Goal: Task Accomplishment & Management: Use online tool/utility

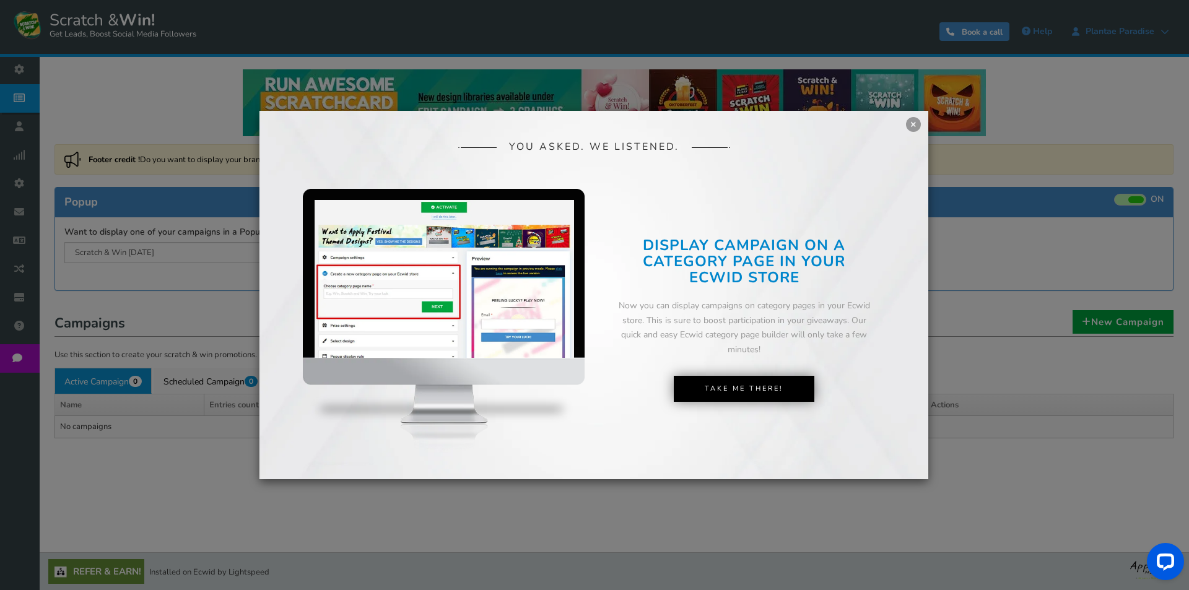
click at [919, 129] on div "YOU ASKED. WE LISTENED. DISPLAY CAMPAIGN ON A PAGE IN YOUR SHOPIFY STORE Now yo…" at bounding box center [593, 295] width 669 height 368
click at [908, 125] on link "×" at bounding box center [913, 124] width 15 height 15
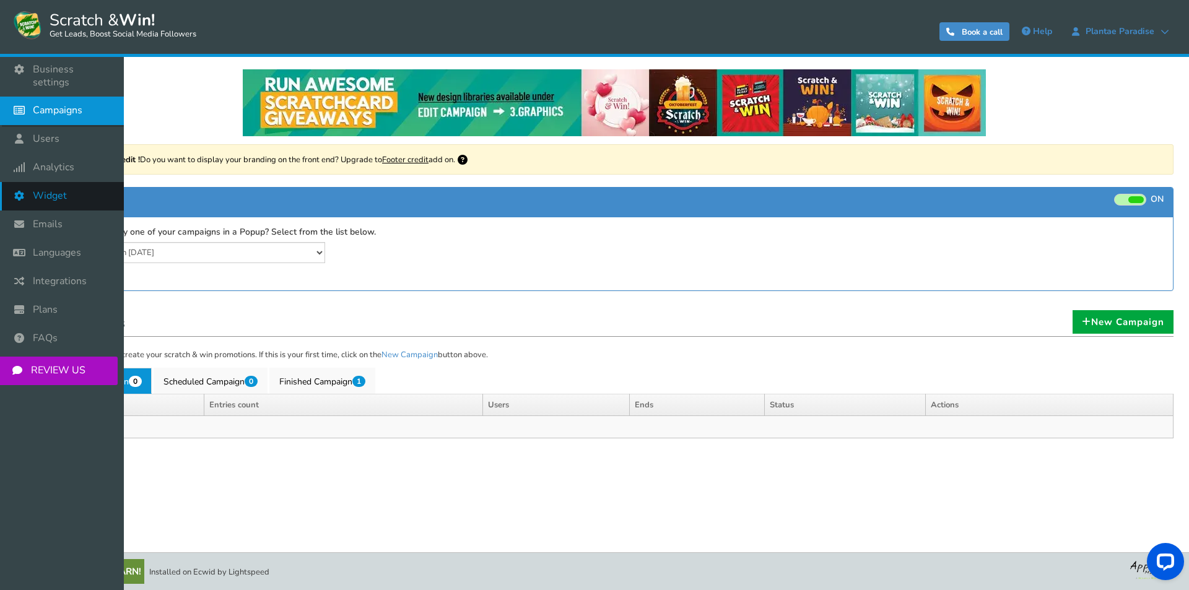
click at [59, 189] on span "Widget" at bounding box center [50, 195] width 34 height 13
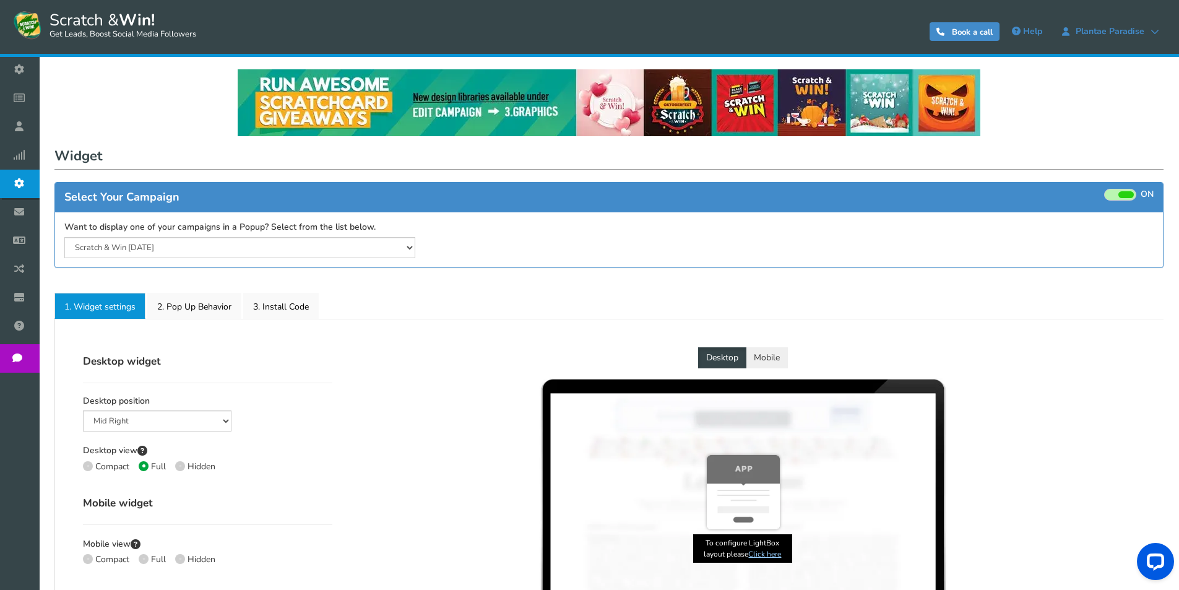
select select "lower-right-corner"
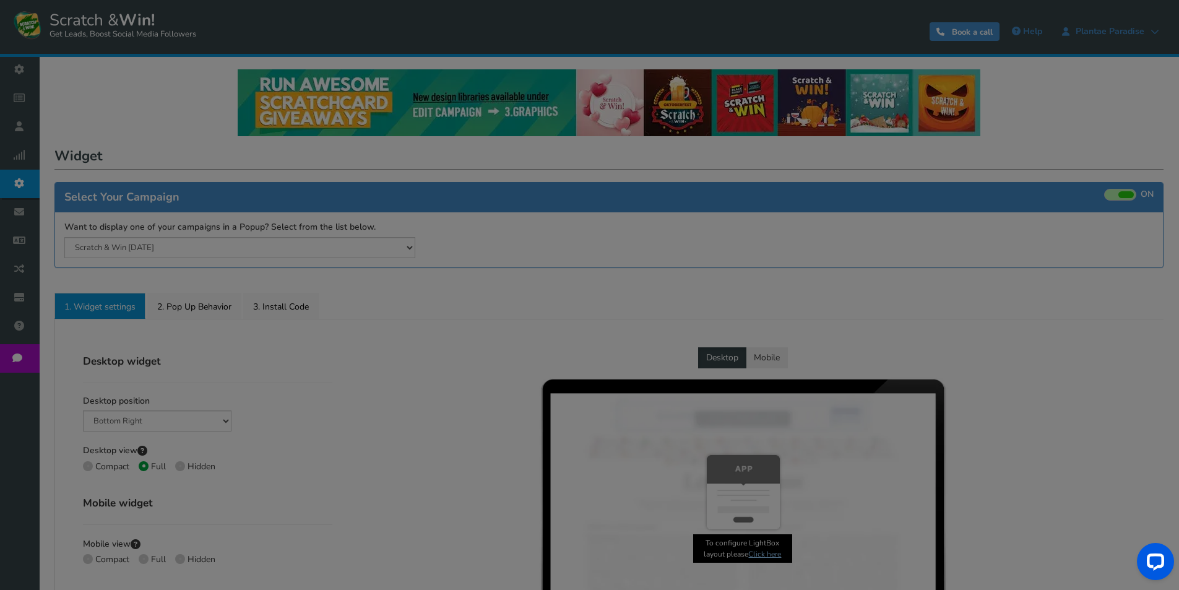
radio input "true"
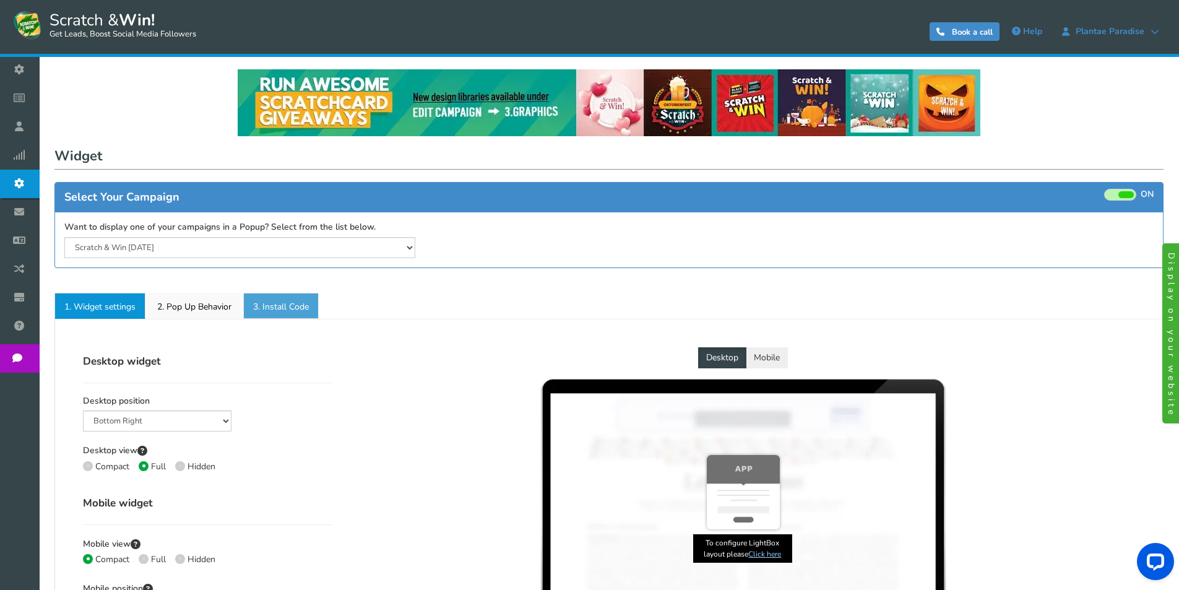
click at [293, 302] on link "3. Install Code" at bounding box center [281, 306] width 76 height 26
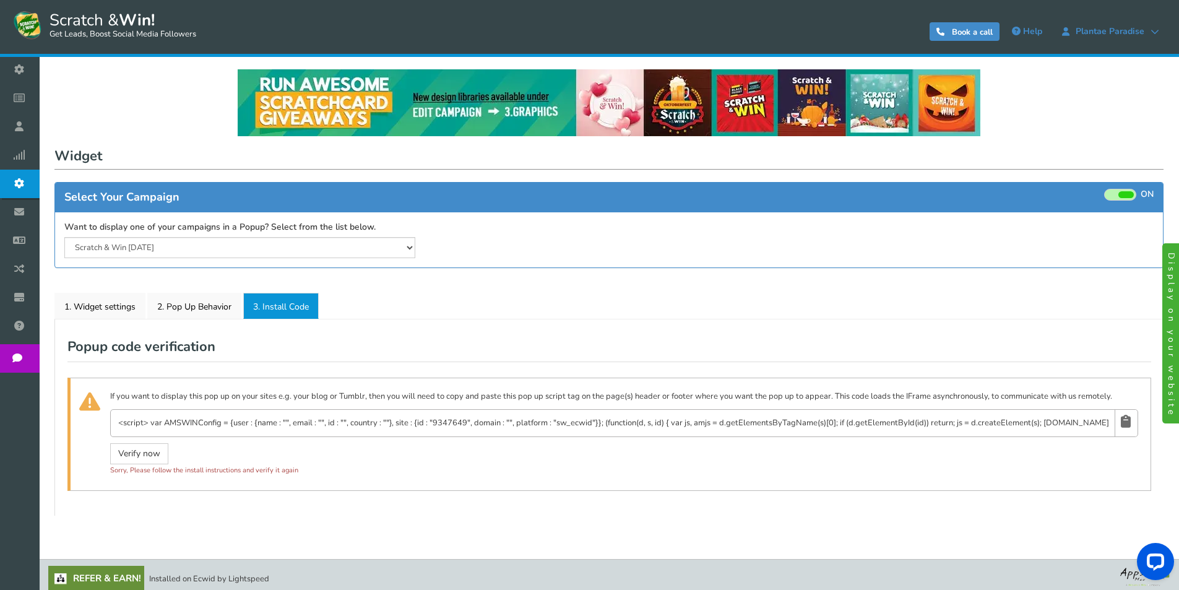
scroll to position [7, 0]
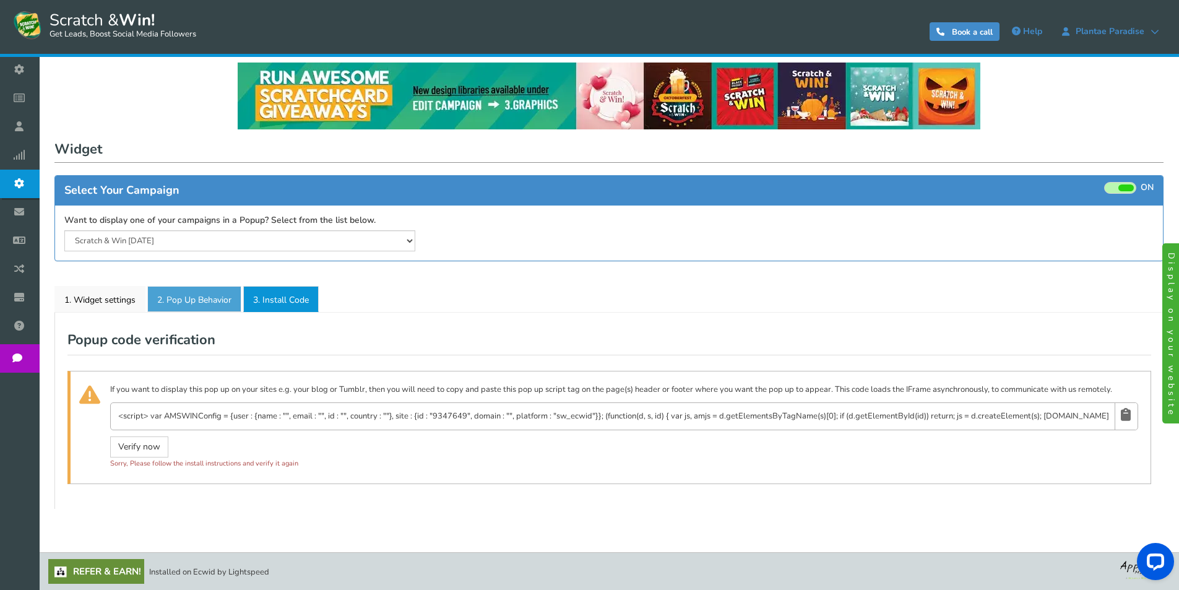
click at [212, 308] on link "2. Pop Up Behavior" at bounding box center [194, 299] width 94 height 26
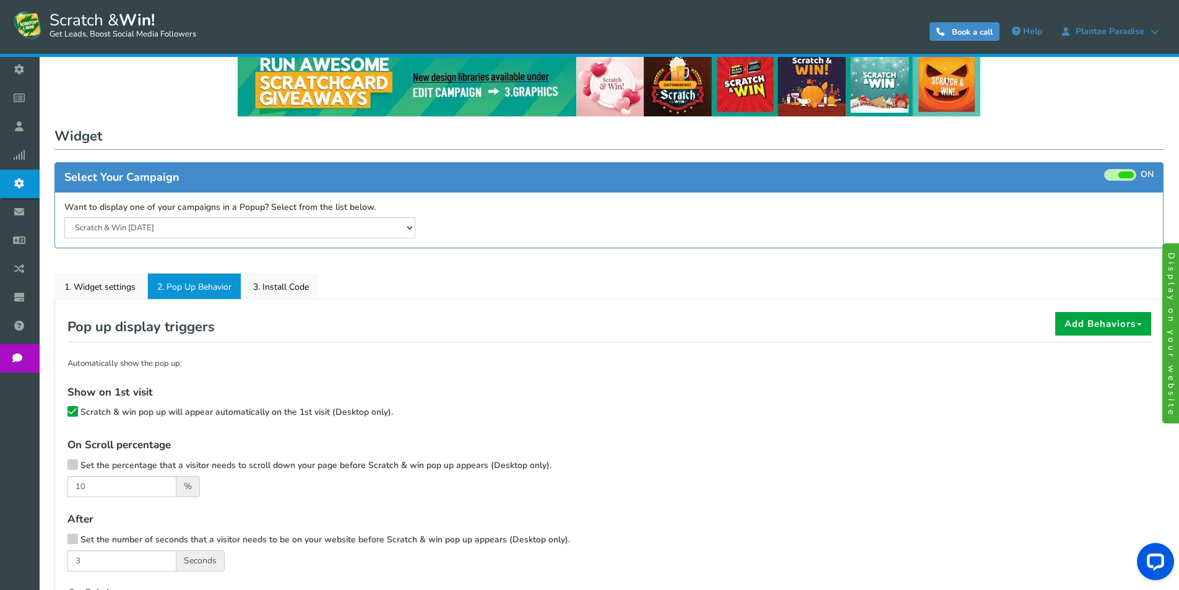
scroll to position [4, 0]
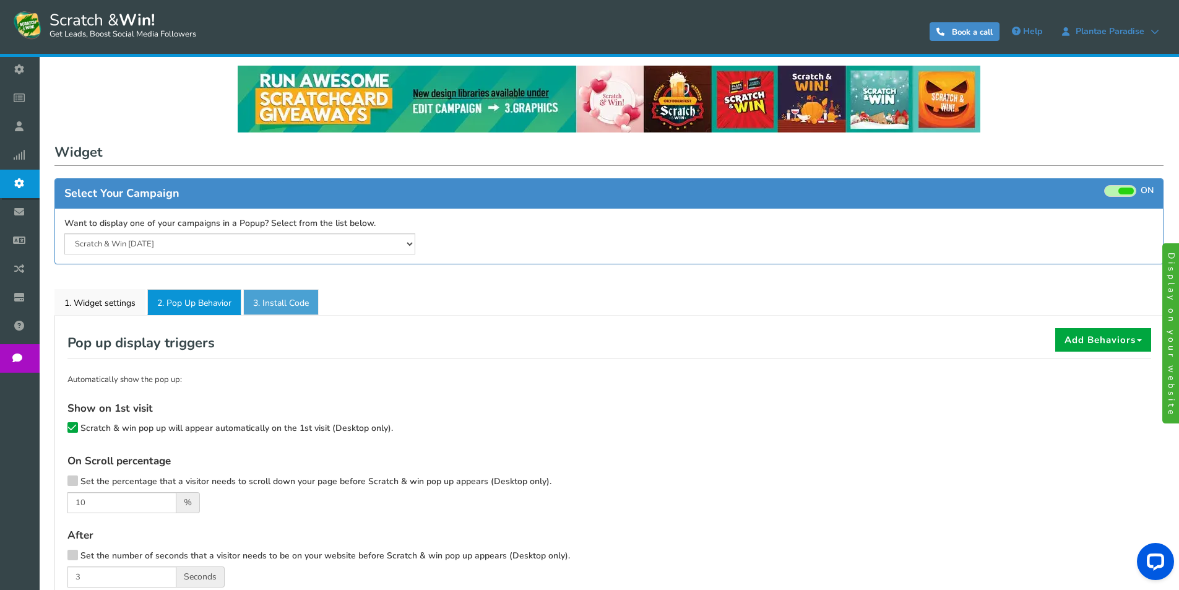
click at [284, 312] on link "3. Install Code" at bounding box center [281, 302] width 76 height 26
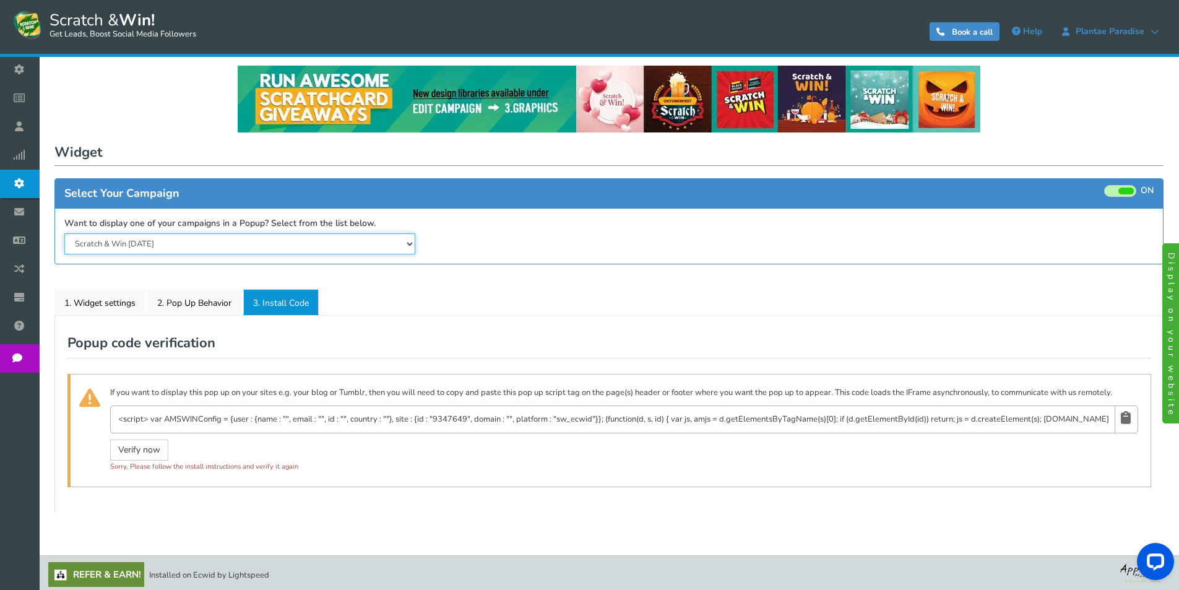
click at [253, 241] on select "Scratch & Win [DATE]" at bounding box center [239, 243] width 351 height 21
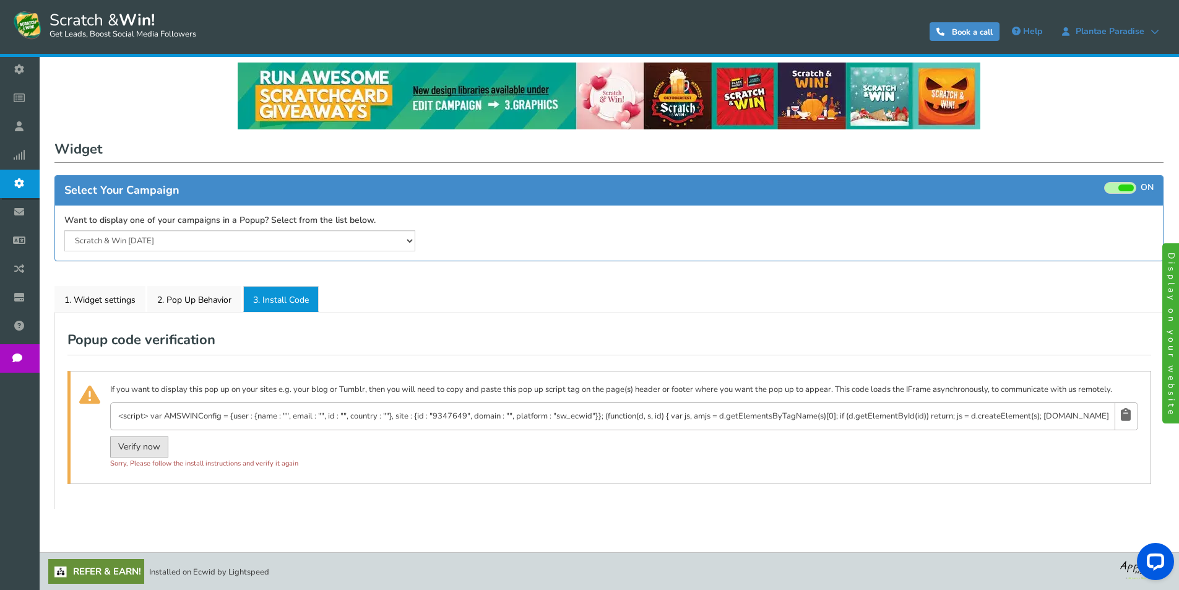
click at [131, 443] on link "Verify now" at bounding box center [139, 446] width 58 height 21
click at [211, 410] on textarea "<script> var AMSWINConfig = {user : {name : "", email : "", id : "", country : …" at bounding box center [614, 416] width 994 height 15
click at [1126, 417] on icon at bounding box center [1126, 414] width 10 height 23
